Goal: Task Accomplishment & Management: Manage account settings

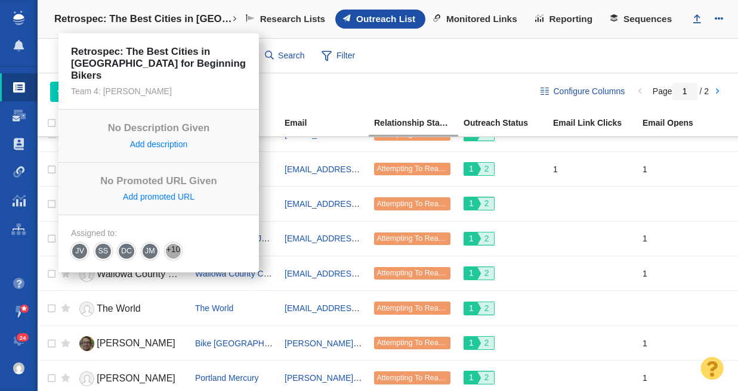
scroll to position [914, 0]
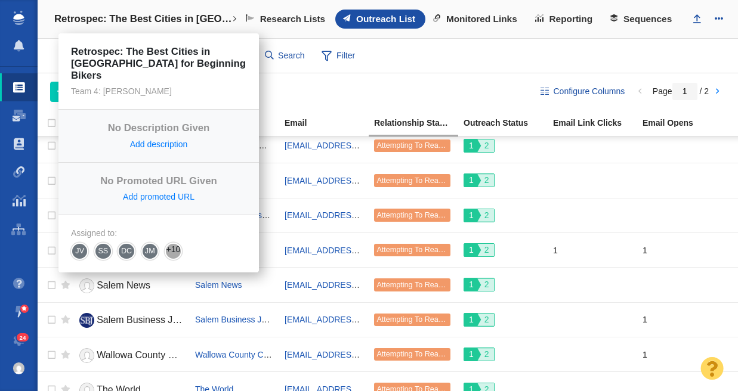
click at [84, 17] on h4 "Retrospec: The Best Cities in [GEOGRAPHIC_DATA] for Beginning Bikers" at bounding box center [143, 19] width 178 height 12
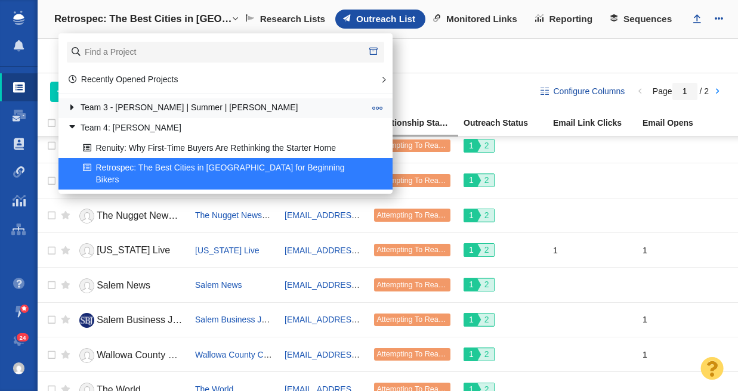
click at [101, 106] on link "Team 3 - [PERSON_NAME] | Summer | [PERSON_NAME]" at bounding box center [216, 108] width 304 height 18
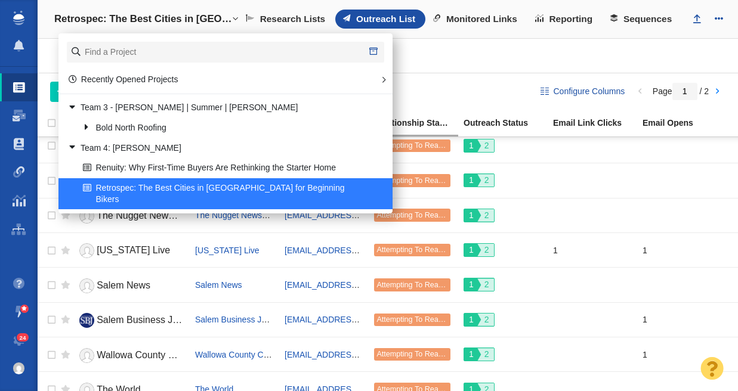
click at [101, 106] on link "Team 3 - [PERSON_NAME] | Summer | [PERSON_NAME]" at bounding box center [216, 108] width 304 height 18
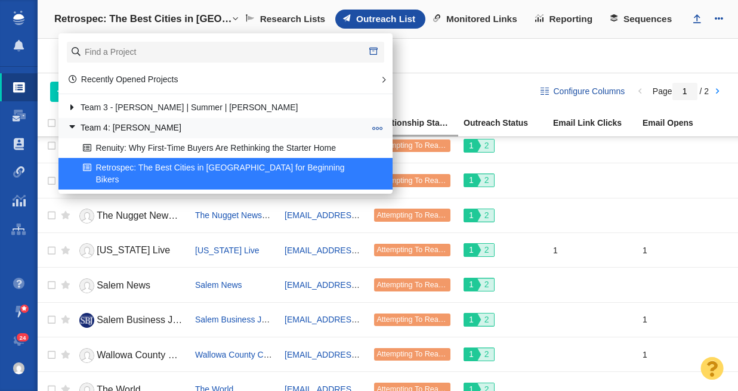
click at [98, 122] on link "Team 4: [PERSON_NAME]" at bounding box center [216, 128] width 304 height 18
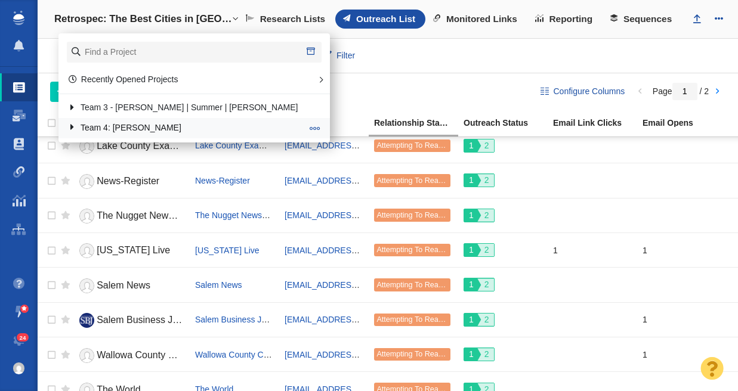
click at [95, 123] on link "Team 4: [PERSON_NAME]" at bounding box center [184, 128] width 241 height 18
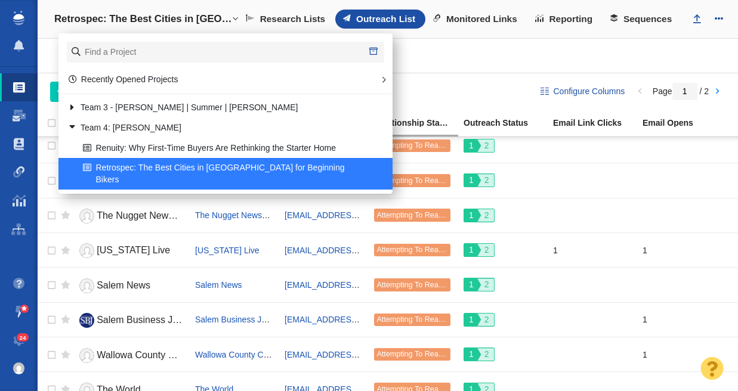
click at [425, 79] on div "Configure Columns Page 1 / 2 Add People Add a Person Add From List of URLs Impo…" at bounding box center [388, 91] width 700 height 37
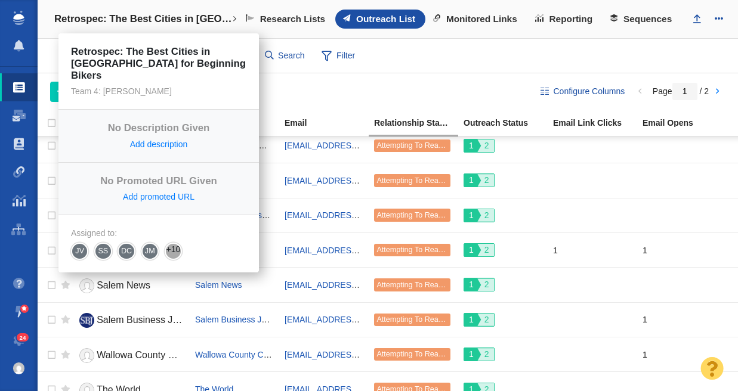
click at [144, 17] on h4 "Retrospec: The Best Cities in [GEOGRAPHIC_DATA] for Beginning Bikers" at bounding box center [143, 19] width 178 height 12
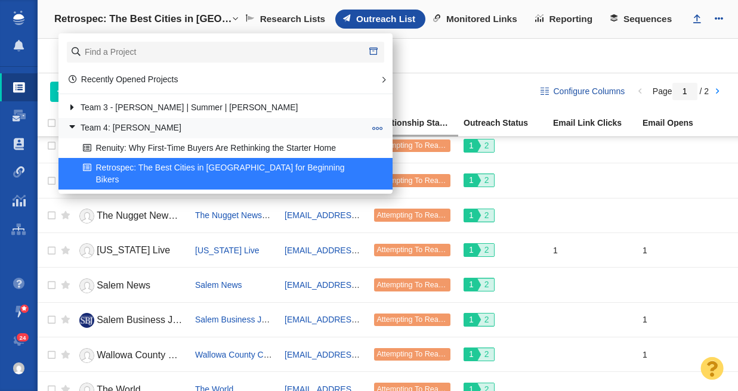
click at [75, 122] on link at bounding box center [68, 127] width 16 height 15
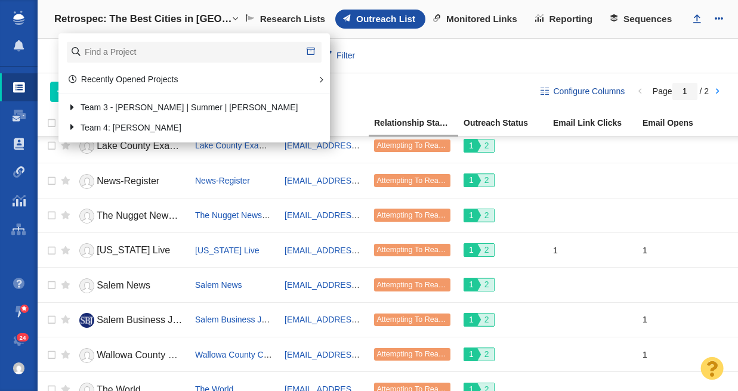
click at [424, 88] on div "Add People Add a Person Add From List of URLs Import from CSV Outreach No Conta…" at bounding box center [285, 92] width 471 height 20
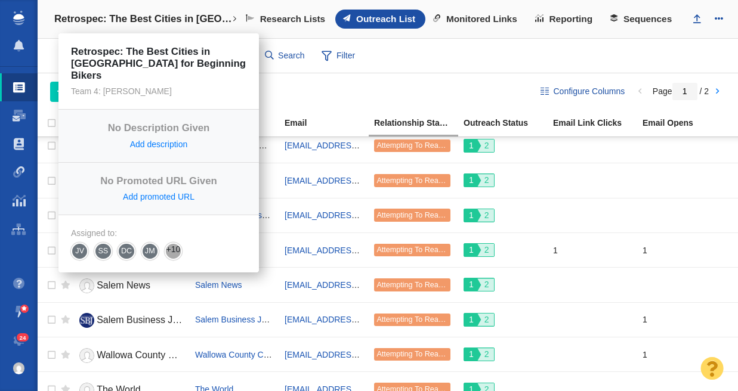
click at [110, 17] on h4 "Retrospec: The Best Cities in [GEOGRAPHIC_DATA] for Beginning Bikers" at bounding box center [143, 19] width 178 height 12
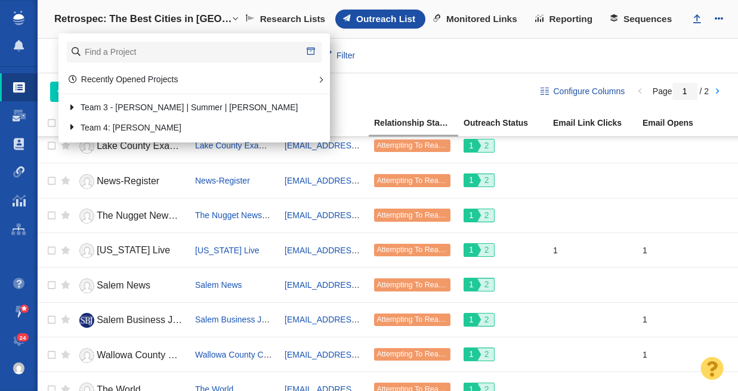
click at [469, 50] on div "Websites 64 All Websites Assigned To Me Recently Viewed Starred People 58 All P…" at bounding box center [388, 56] width 700 height 35
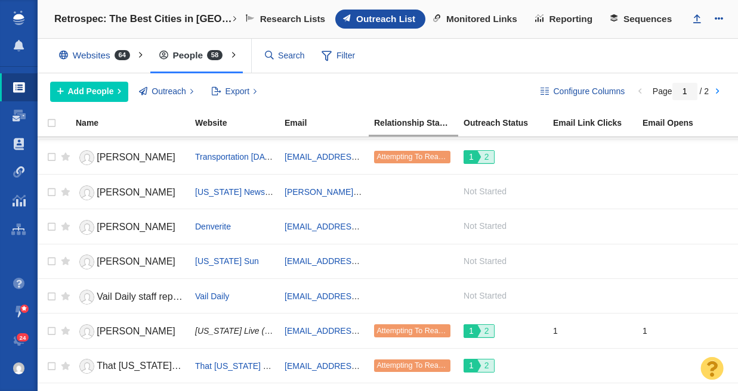
scroll to position [0, 0]
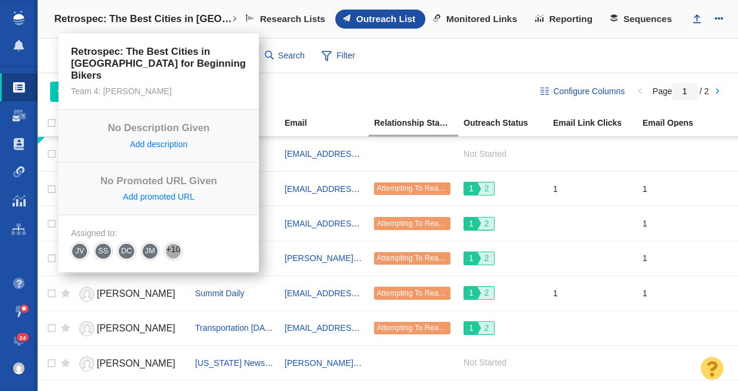
click at [134, 22] on h4 "Retrospec: The Best Cities in [GEOGRAPHIC_DATA] for Beginning Bikers" at bounding box center [143, 19] width 178 height 12
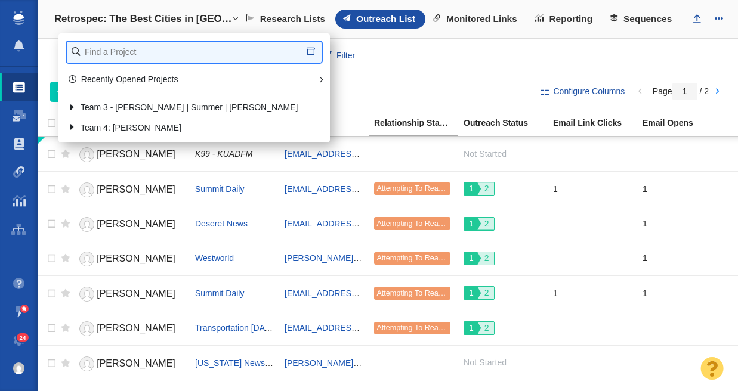
click at [116, 53] on input "text" at bounding box center [194, 52] width 255 height 21
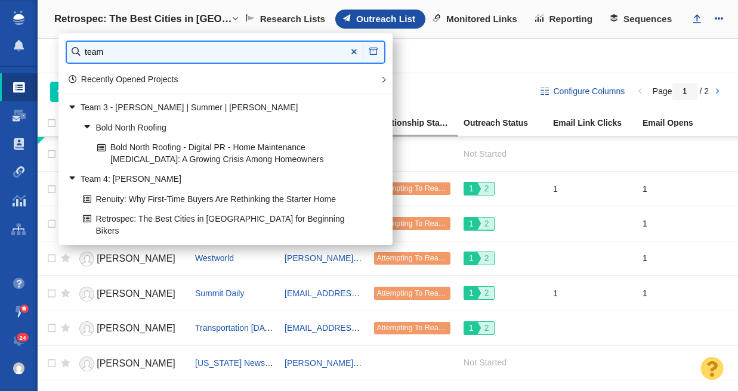
type input "team"
click at [113, 54] on input "team" at bounding box center [225, 52] width 317 height 21
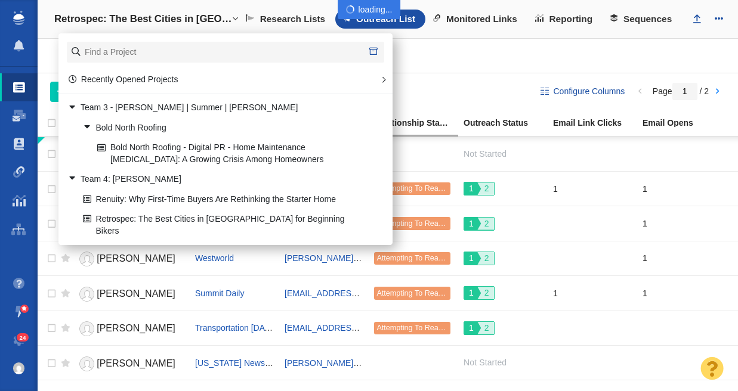
click at [510, 53] on div at bounding box center [369, 195] width 738 height 391
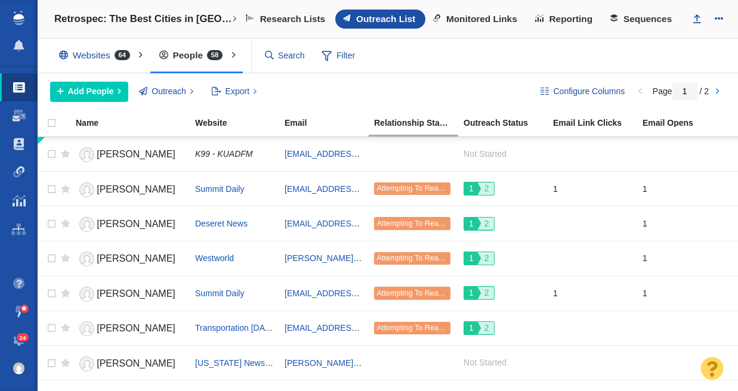
click at [23, 338] on span "24" at bounding box center [23, 337] width 13 height 9
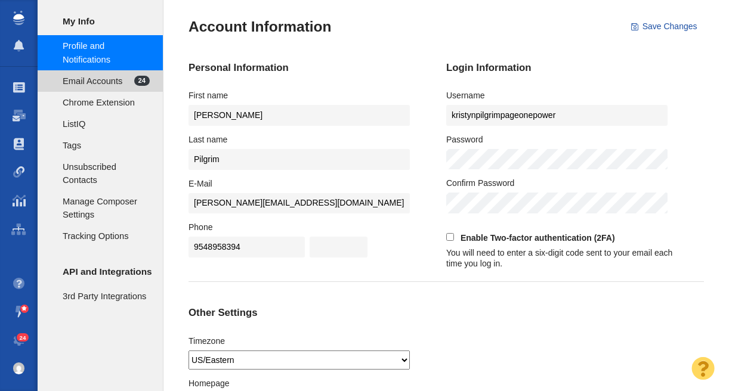
click at [114, 78] on span "Email Accounts" at bounding box center [99, 81] width 72 height 13
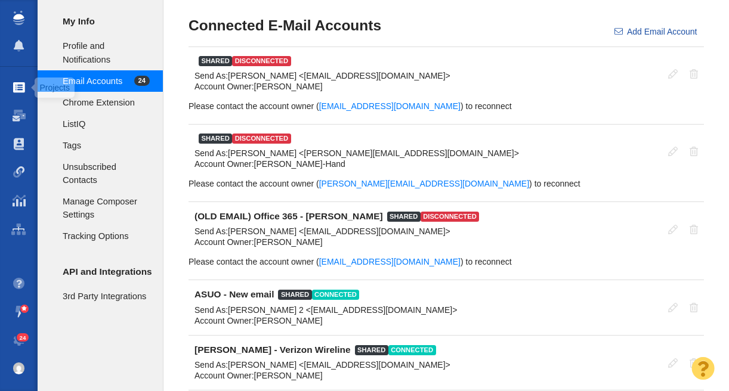
click at [19, 87] on span at bounding box center [19, 88] width 12 height 12
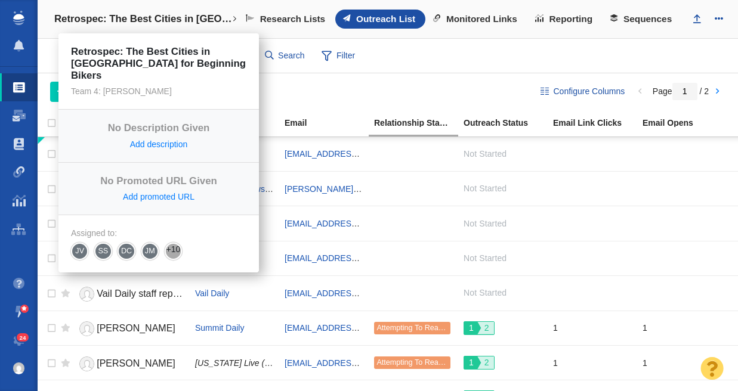
click at [125, 14] on h4 "Retrospec: The Best Cities in [GEOGRAPHIC_DATA] for Beginning Bikers" at bounding box center [143, 19] width 178 height 12
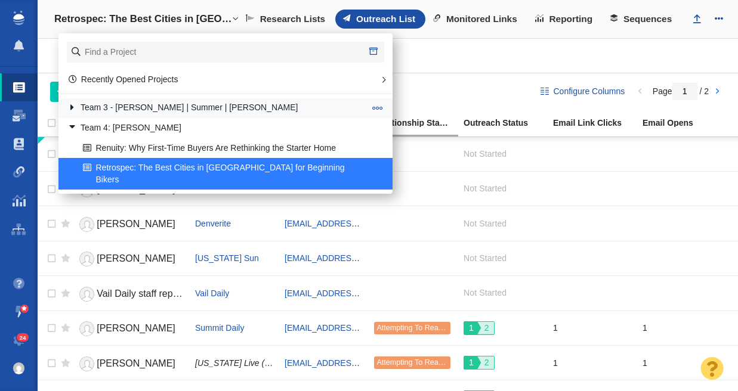
click at [75, 109] on link at bounding box center [68, 107] width 16 height 15
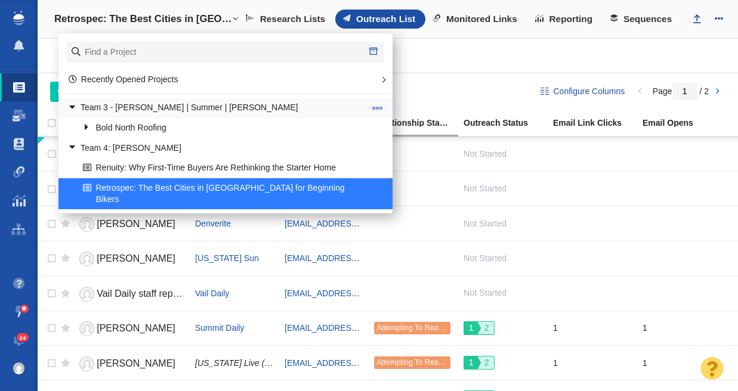
click at [72, 106] on link at bounding box center [68, 107] width 16 height 15
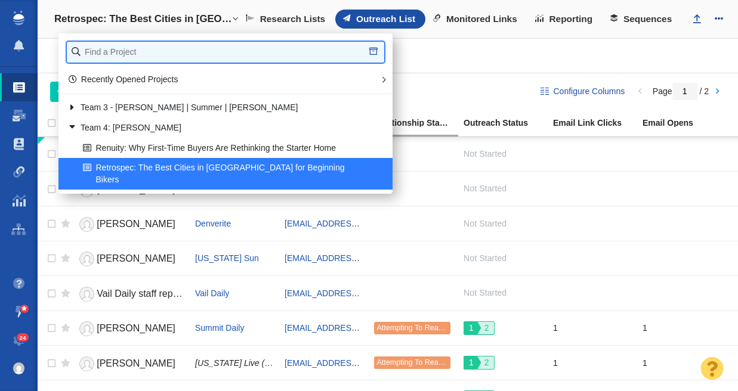
click at [134, 54] on input "text" at bounding box center [225, 52] width 317 height 21
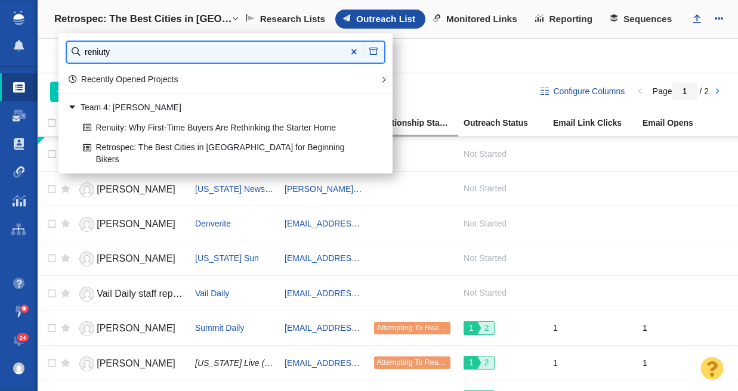
type input "reniuty"
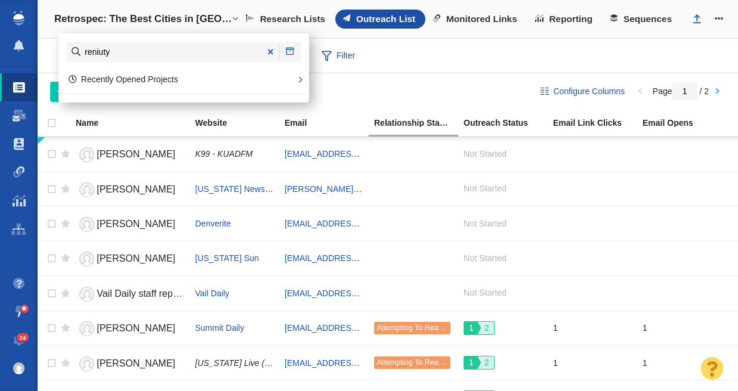
click at [21, 89] on span at bounding box center [19, 88] width 12 height 12
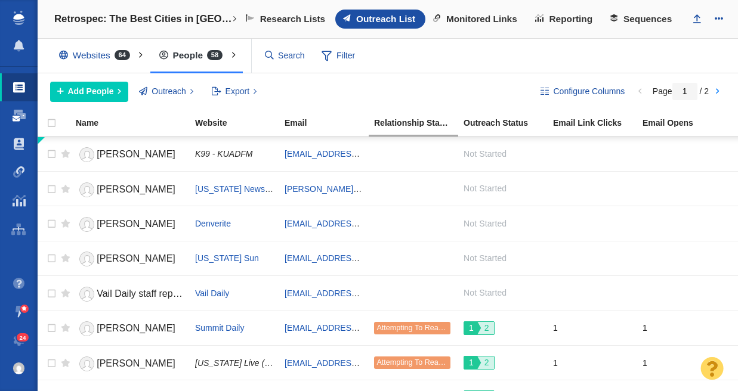
click at [20, 114] on span at bounding box center [19, 116] width 13 height 12
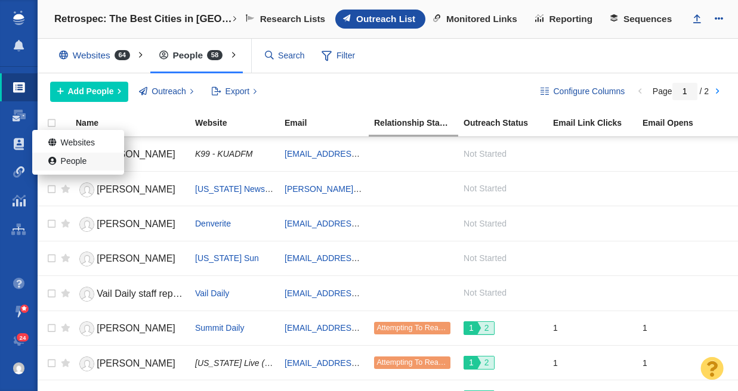
click at [70, 160] on link "People" at bounding box center [78, 162] width 92 height 18
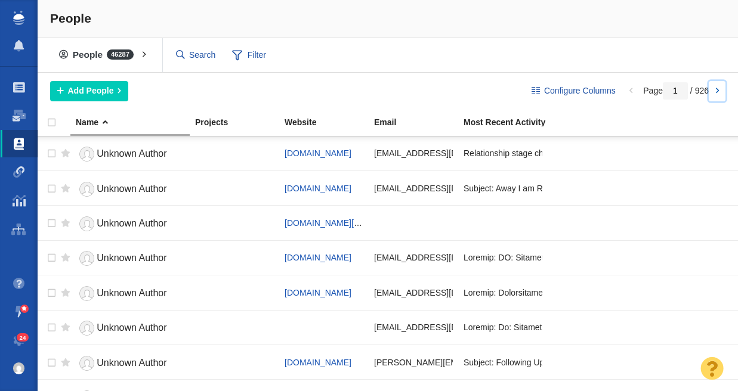
click at [716, 90] on link at bounding box center [716, 91] width 17 height 20
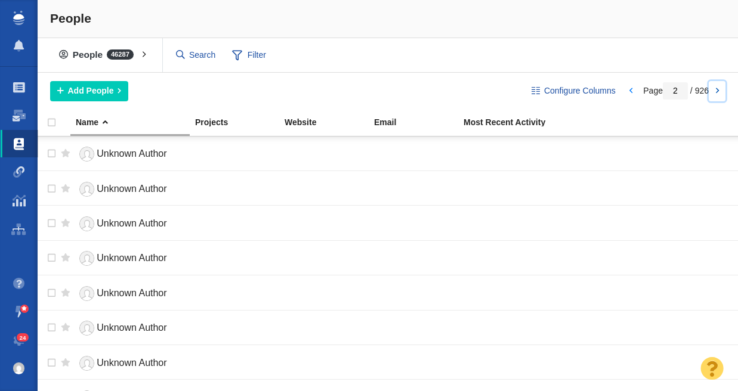
click at [716, 89] on link at bounding box center [716, 91] width 17 height 20
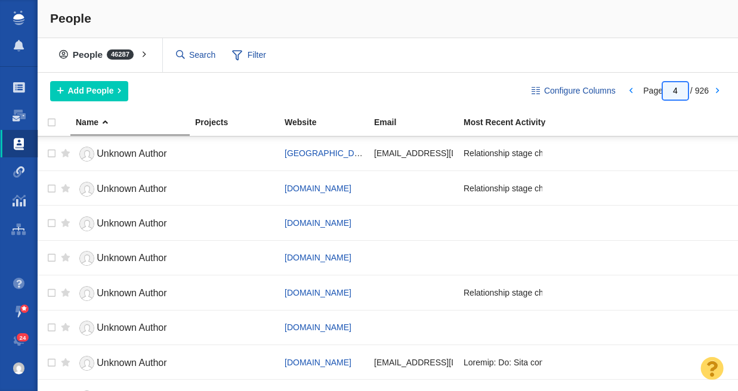
drag, startPoint x: 679, startPoint y: 91, endPoint x: 667, endPoint y: 91, distance: 12.5
click at [667, 91] on input "4" at bounding box center [675, 90] width 25 height 17
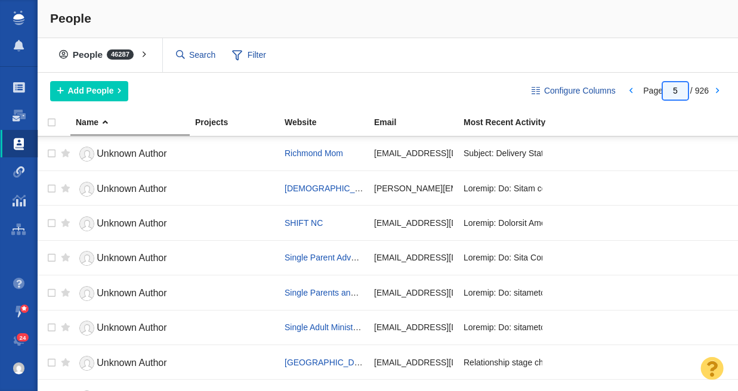
drag, startPoint x: 677, startPoint y: 89, endPoint x: 661, endPoint y: 90, distance: 16.1
click at [663, 89] on input "5" at bounding box center [675, 90] width 25 height 17
type input "5"
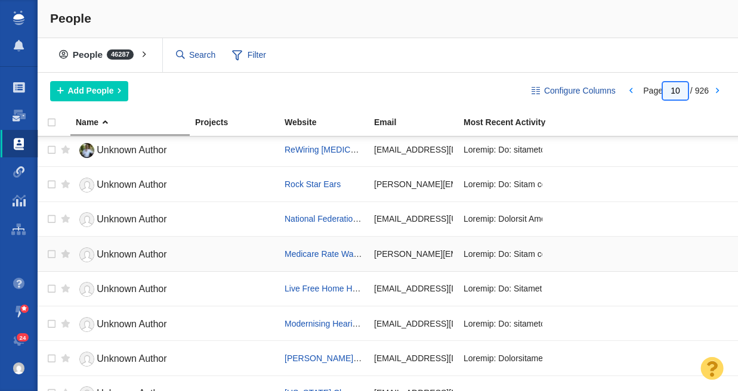
scroll to position [1487, 0]
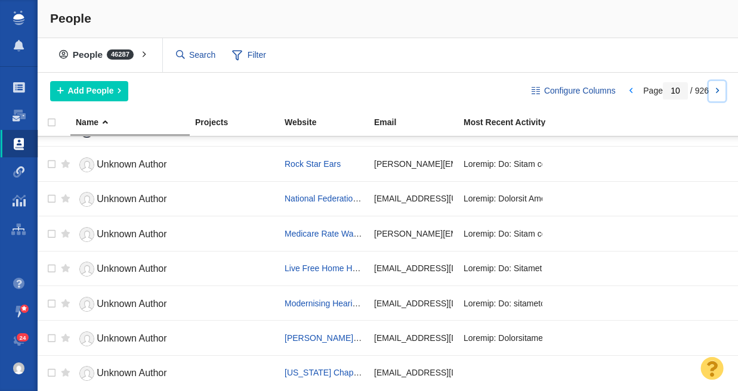
drag, startPoint x: 725, startPoint y: 93, endPoint x: 719, endPoint y: 91, distance: 6.4
click at [724, 93] on link at bounding box center [716, 91] width 17 height 20
click at [717, 90] on link at bounding box center [716, 91] width 17 height 20
click at [0, 0] on div at bounding box center [0, 0] width 0 height 0
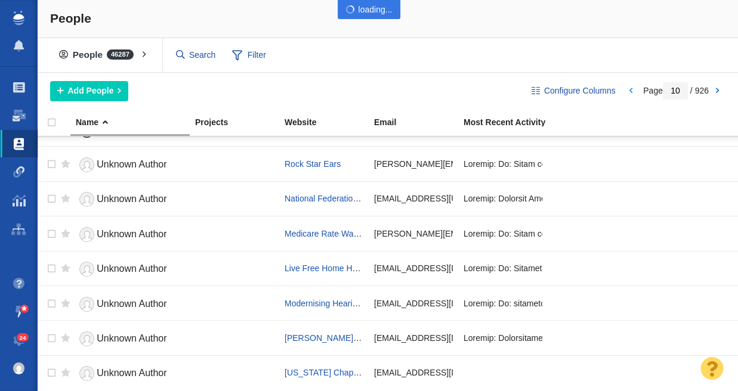
click at [717, 90] on div at bounding box center [369, 195] width 738 height 391
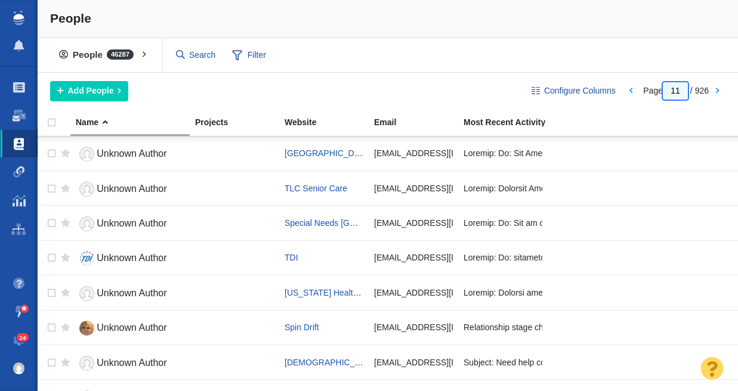
drag, startPoint x: 682, startPoint y: 91, endPoint x: 656, endPoint y: 88, distance: 25.8
click at [656, 88] on span "Page 11 / 926" at bounding box center [676, 91] width 66 height 10
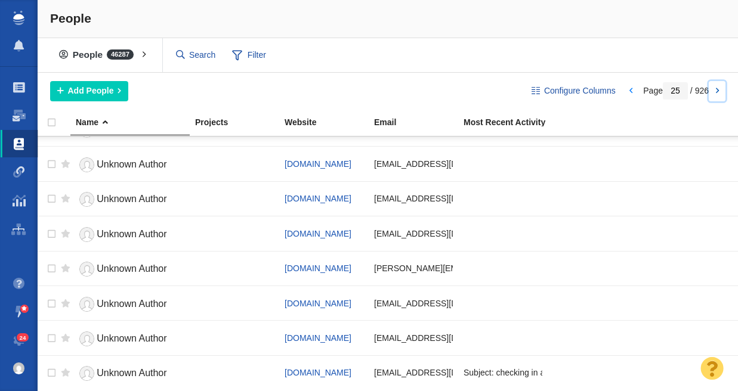
click at [720, 89] on link at bounding box center [716, 91] width 17 height 20
click at [720, 89] on body "Projects Dashboard Websites People Link Monitoring Reports Projects Home Help C…" at bounding box center [369, 195] width 738 height 391
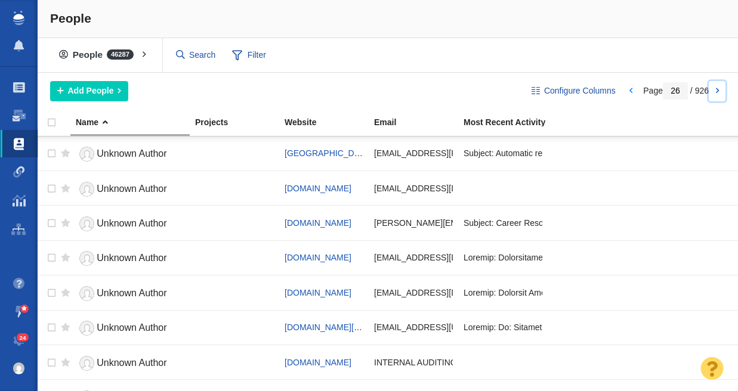
click at [717, 93] on link at bounding box center [716, 91] width 17 height 20
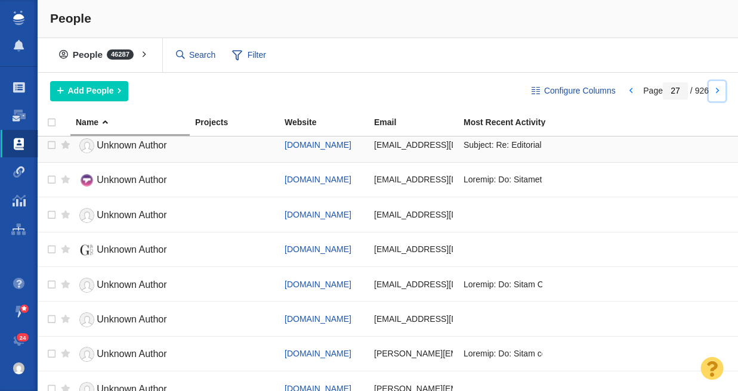
scroll to position [75, 0]
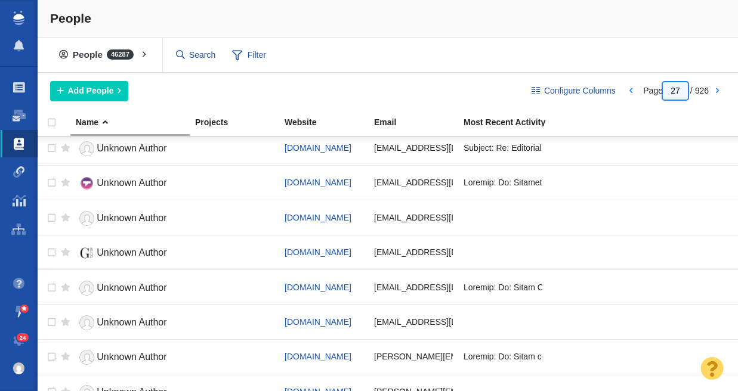
drag, startPoint x: 681, startPoint y: 89, endPoint x: 660, endPoint y: 88, distance: 20.9
click at [661, 88] on span "Page 27 / 926" at bounding box center [676, 91] width 66 height 10
type input "100"
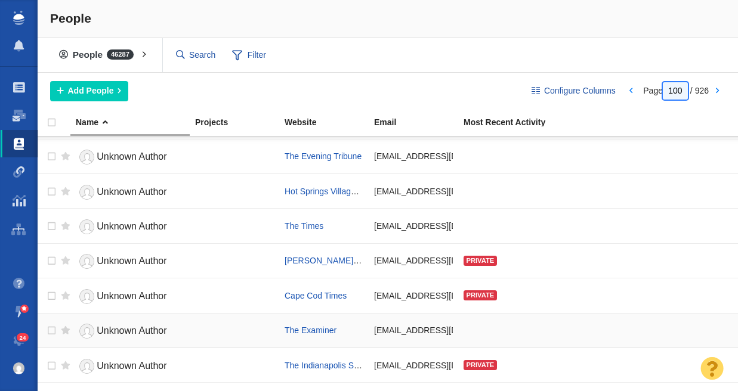
scroll to position [1487, 0]
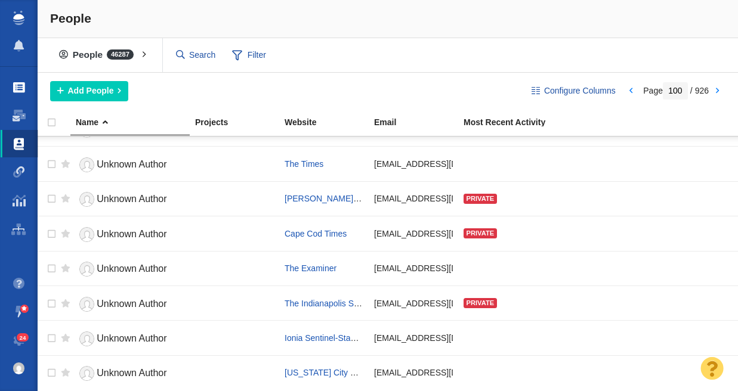
click at [26, 85] on link "Projects" at bounding box center [19, 87] width 38 height 29
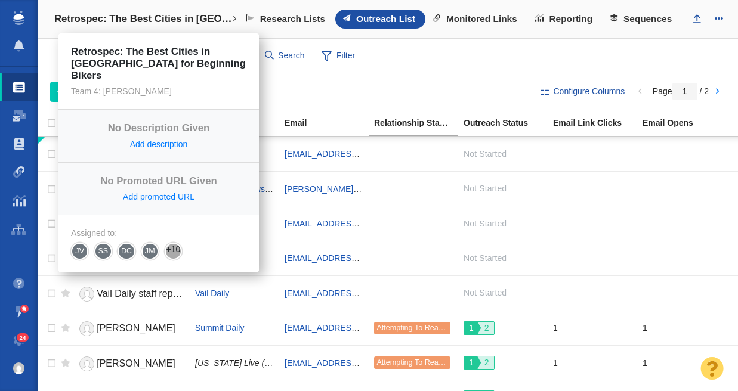
click at [86, 21] on h4 "Retrospec: The Best Cities in [GEOGRAPHIC_DATA] for Beginning Bikers" at bounding box center [143, 19] width 178 height 12
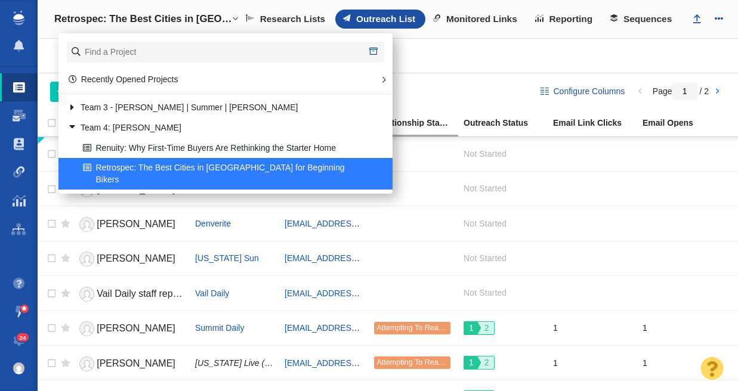
click at [541, 67] on div "Websites 64 All Websites Assigned To Me Recently Viewed Starred People 58 All P…" at bounding box center [388, 56] width 700 height 35
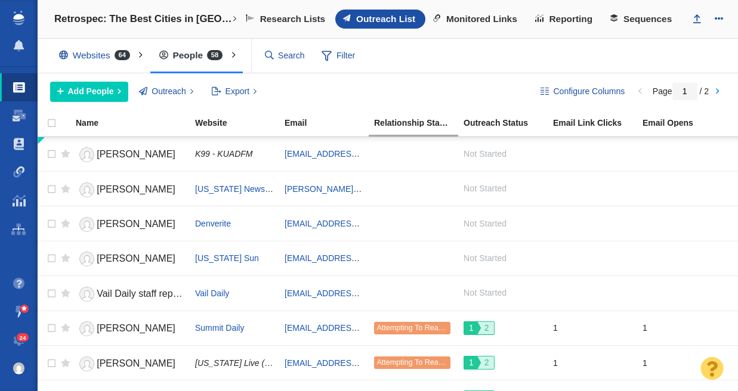
click at [21, 18] on img at bounding box center [18, 18] width 11 height 14
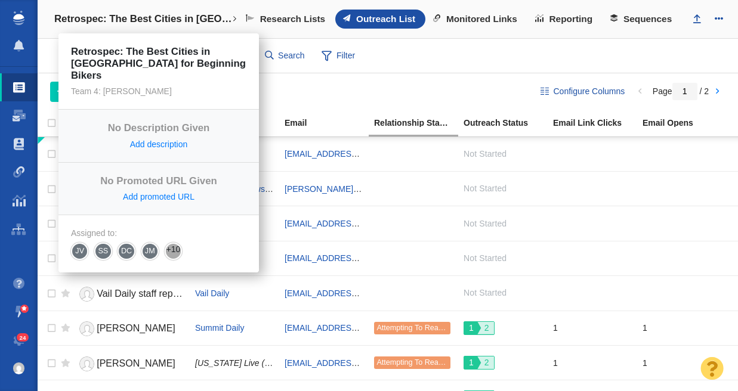
click at [83, 18] on h4 "Retrospec: The Best Cities in [GEOGRAPHIC_DATA] for Beginning Bikers" at bounding box center [143, 19] width 178 height 12
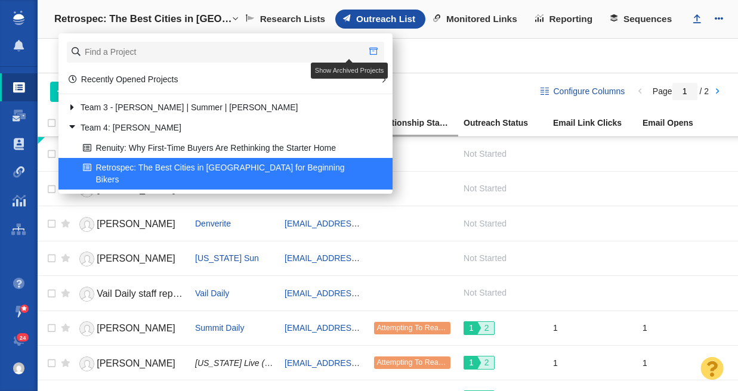
click at [369, 51] on span at bounding box center [373, 51] width 8 height 8
click at [70, 128] on link at bounding box center [68, 127] width 16 height 15
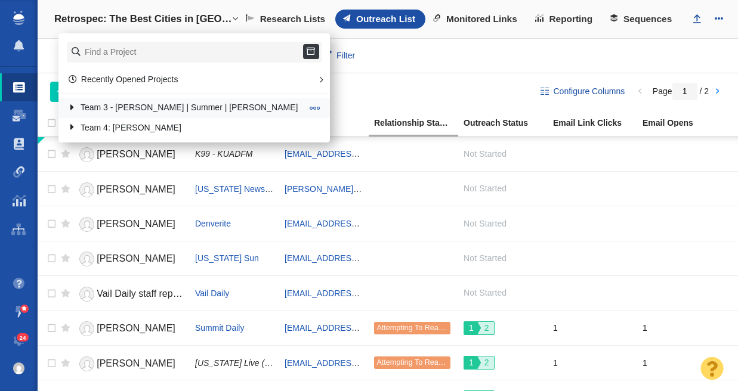
click at [73, 104] on link at bounding box center [68, 107] width 16 height 15
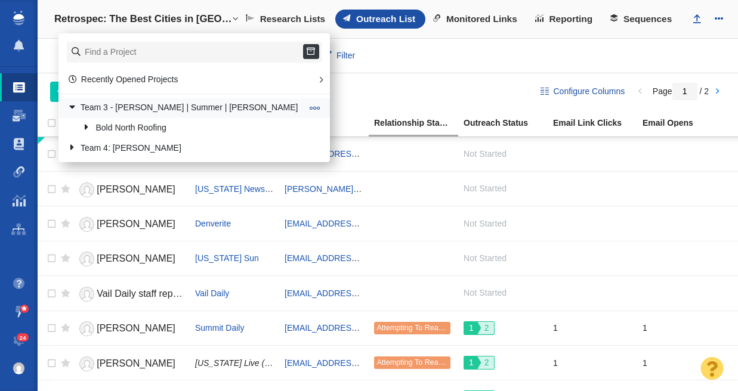
click at [73, 104] on link at bounding box center [68, 107] width 16 height 15
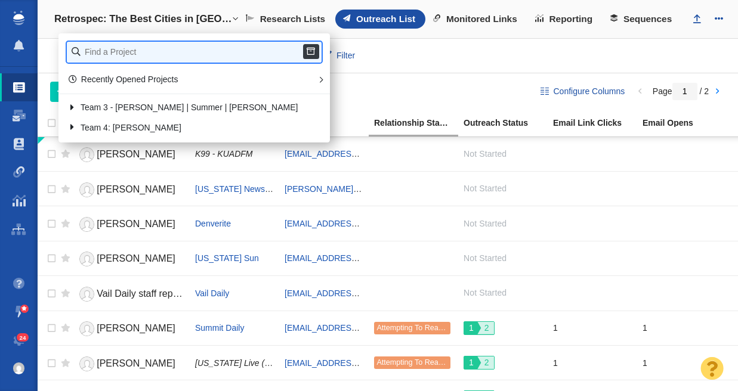
click at [113, 52] on input "text" at bounding box center [194, 52] width 255 height 21
type input "team 2"
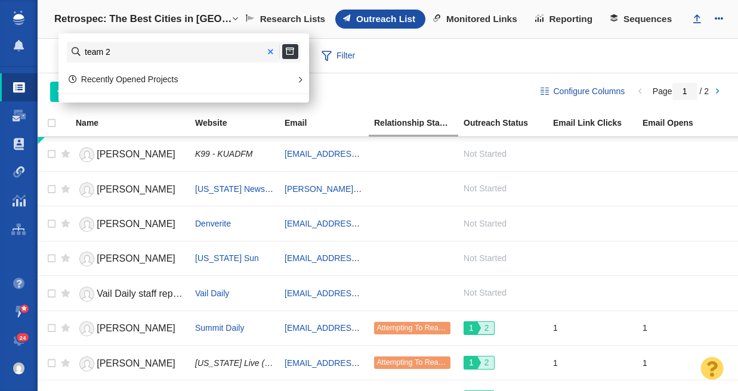
click at [270, 51] on span at bounding box center [270, 52] width 5 height 8
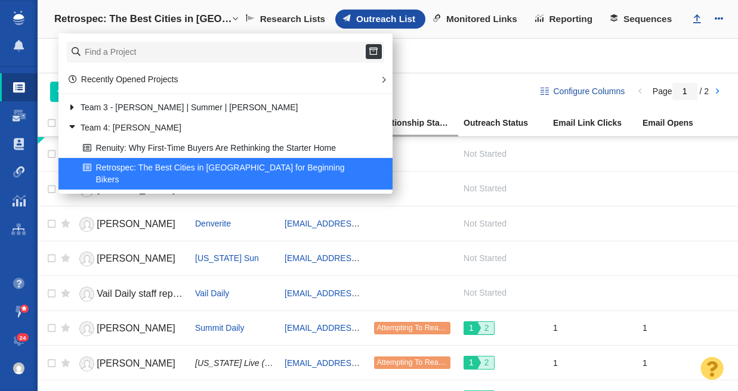
click at [432, 72] on div "Websites 64 All Websites Assigned To Me Recently Viewed Starred People 58 All P…" at bounding box center [388, 56] width 700 height 35
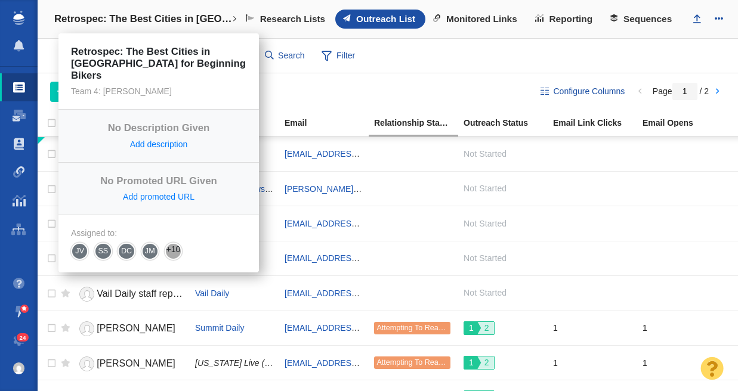
click at [126, 20] on h4 "Retrospec: The Best Cities in [GEOGRAPHIC_DATA] for Beginning Bikers" at bounding box center [143, 19] width 178 height 12
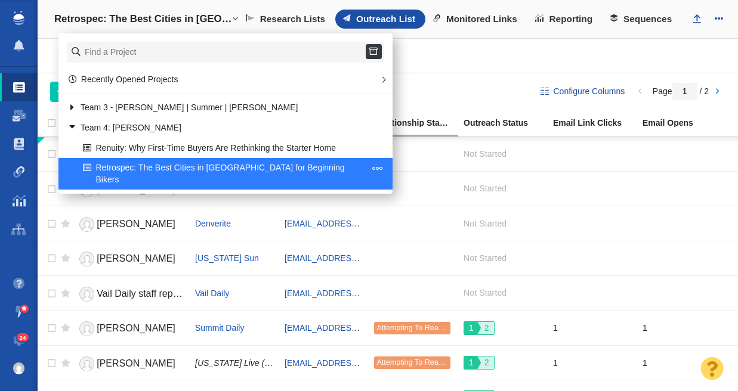
click at [372, 167] on span at bounding box center [377, 168] width 11 height 11
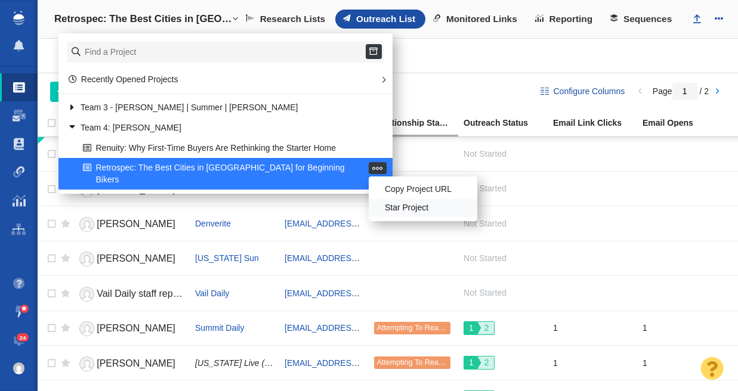
click at [373, 208] on li "Star Project" at bounding box center [423, 208] width 109 height 18
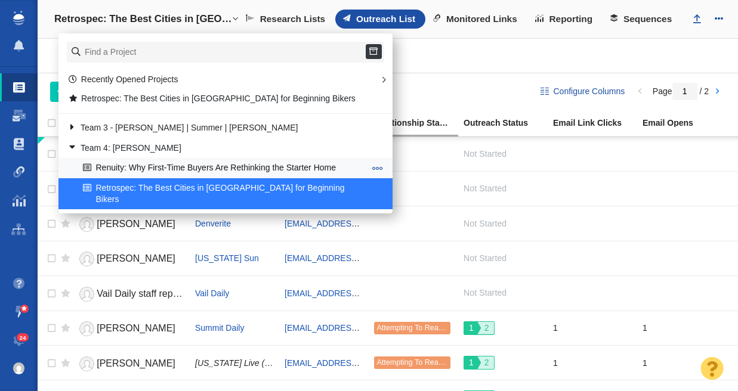
click at [372, 168] on span at bounding box center [377, 168] width 11 height 11
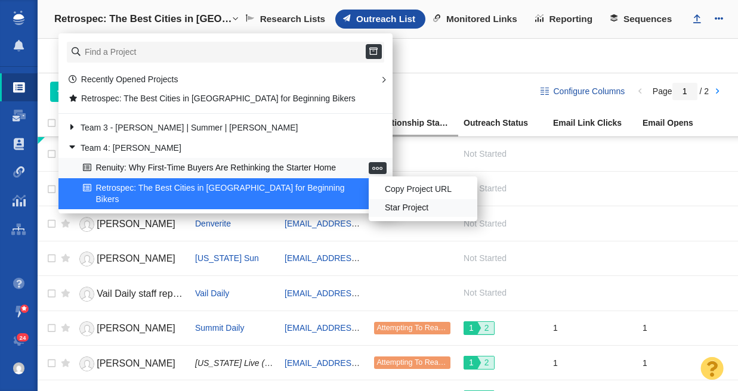
click at [373, 208] on li "Star Project" at bounding box center [423, 208] width 109 height 18
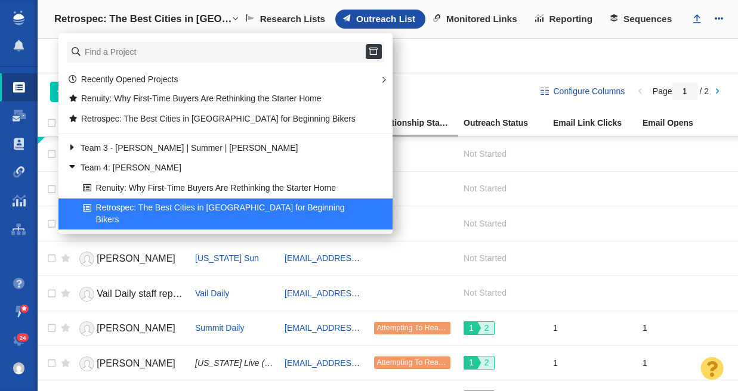
click at [472, 69] on div "Websites 64 All Websites Assigned To Me Recently Viewed Starred People 58 All P…" at bounding box center [388, 56] width 700 height 35
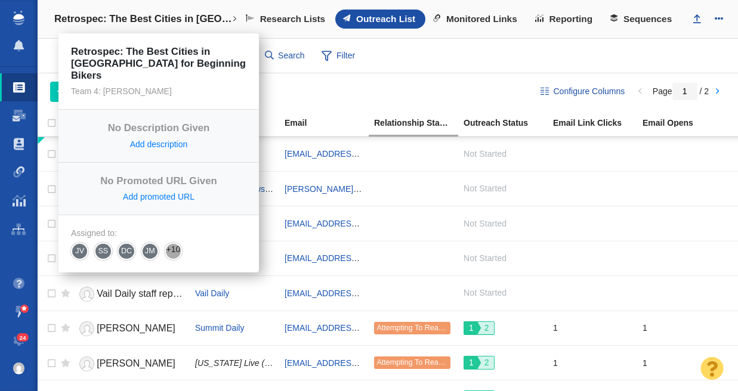
click at [161, 16] on h4 "Retrospec: The Best Cities in [GEOGRAPHIC_DATA] for Beginning Bikers" at bounding box center [143, 19] width 178 height 12
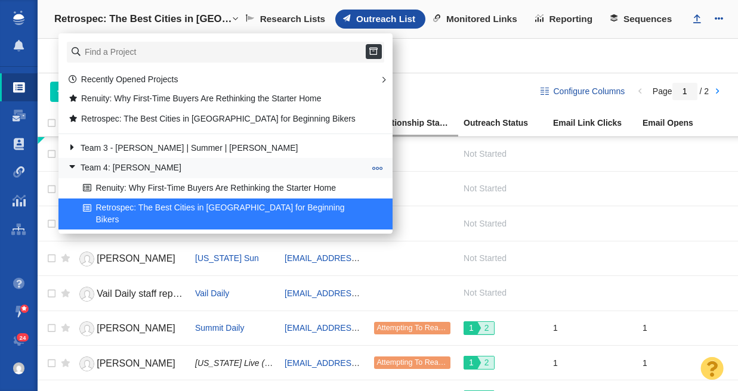
click at [70, 165] on link at bounding box center [68, 167] width 16 height 15
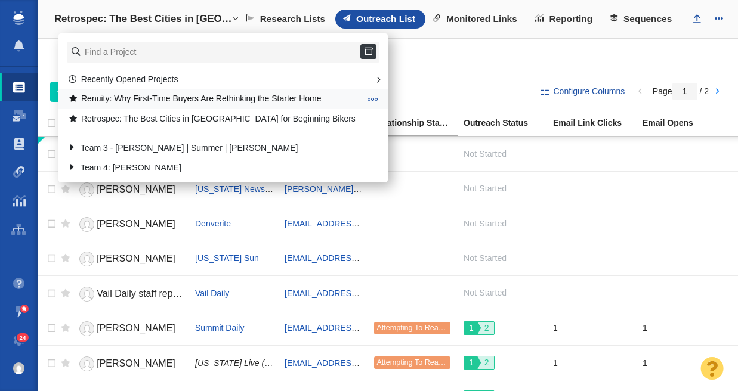
click at [367, 99] on span at bounding box center [372, 99] width 11 height 11
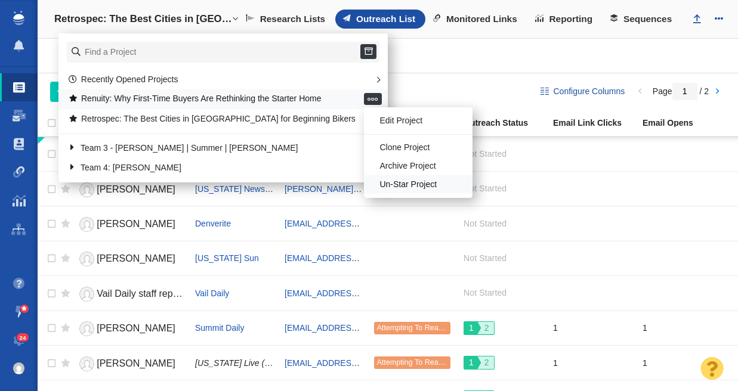
click at [364, 181] on li "Un-Star Project" at bounding box center [418, 184] width 109 height 18
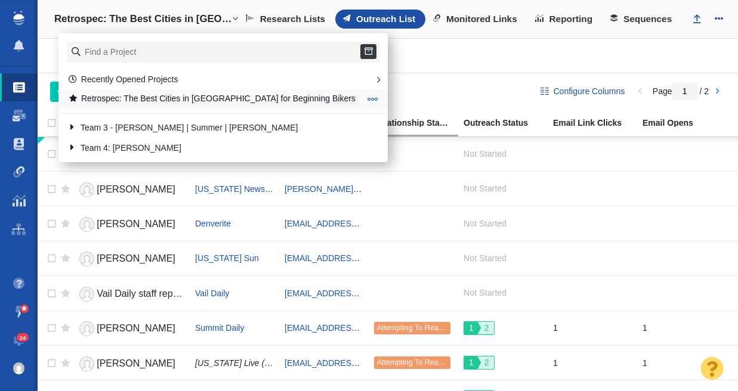
click at [367, 99] on span at bounding box center [372, 99] width 11 height 11
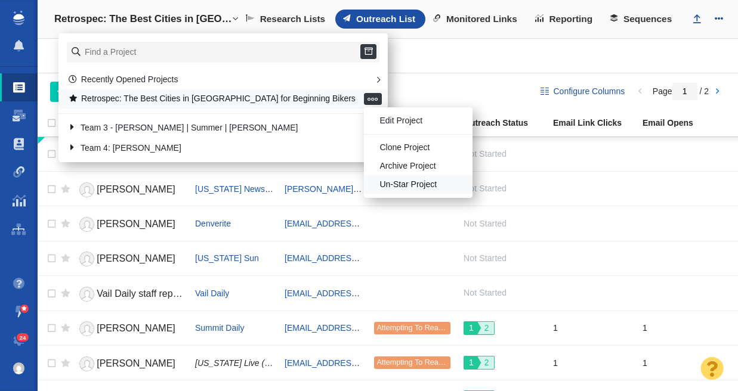
click at [364, 181] on li "Un-Star Project" at bounding box center [418, 184] width 109 height 18
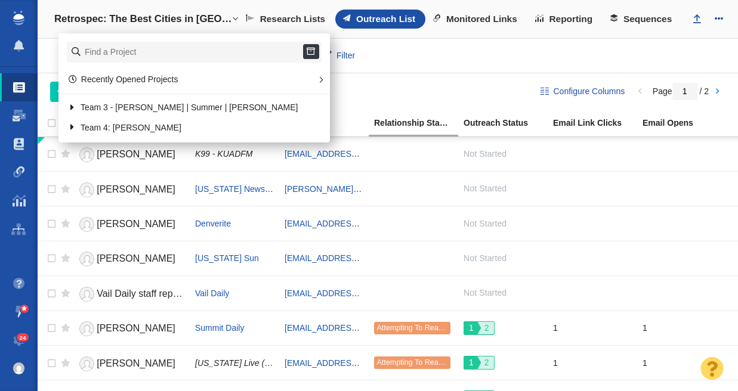
click at [479, 80] on div "Configure Columns Page 1 / 2 Add People Add a Person Add From List of URLs Impo…" at bounding box center [388, 91] width 700 height 37
